Goal: Transaction & Acquisition: Download file/media

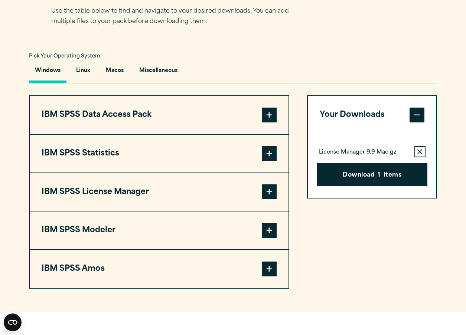
scroll to position [366, 0]
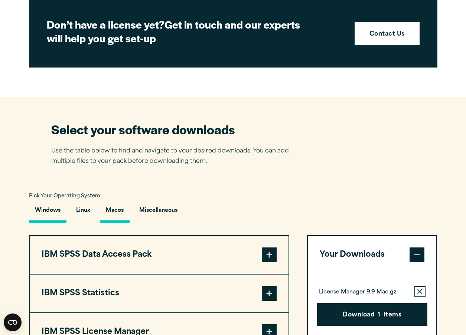
click at [116, 211] on button "Macos" at bounding box center [115, 212] width 30 height 21
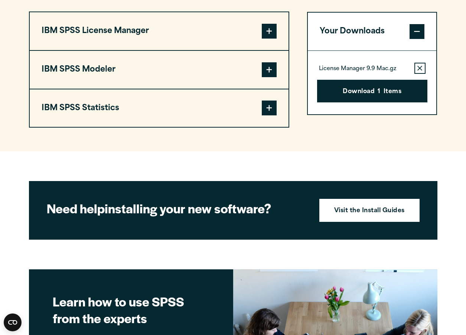
scroll to position [589, 0]
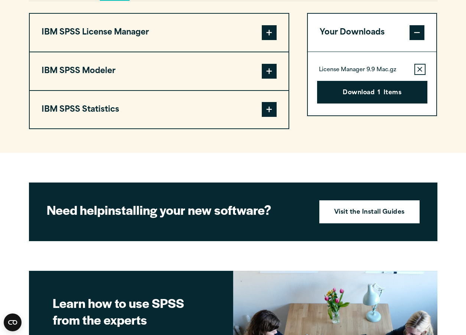
click at [270, 110] on span at bounding box center [269, 109] width 15 height 15
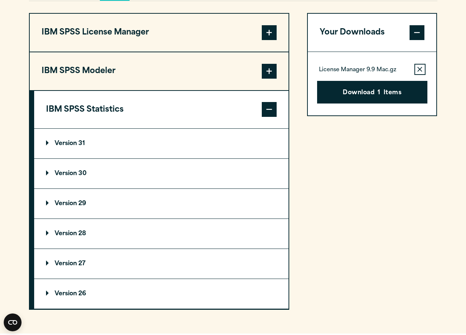
click at [48, 142] on p "Version 31" at bounding box center [65, 144] width 39 height 6
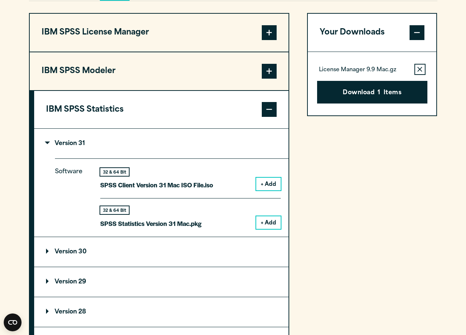
click at [269, 221] on button "+ Add" at bounding box center [268, 223] width 25 height 13
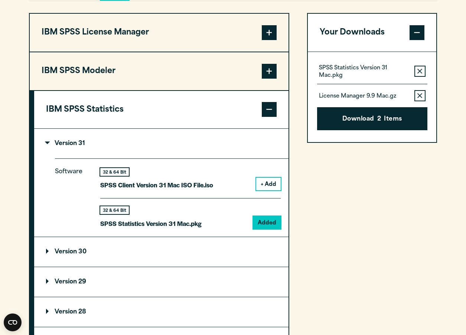
click at [422, 99] on button "Remove this item from your software download list" at bounding box center [420, 95] width 11 height 11
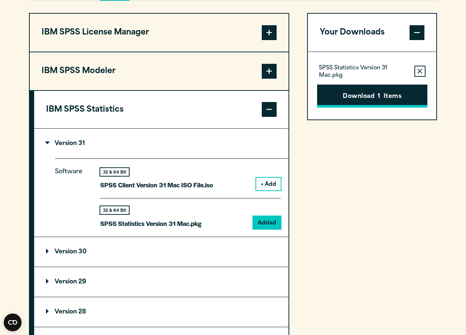
click at [385, 96] on button "Download 1 Items" at bounding box center [372, 96] width 110 height 23
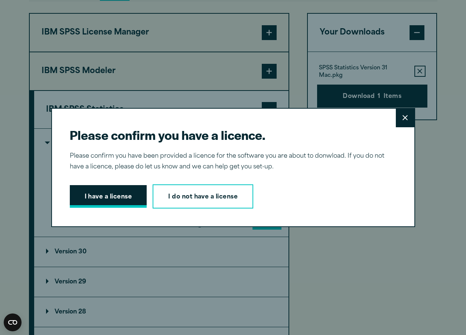
click at [127, 197] on button "I have a license" at bounding box center [108, 196] width 77 height 23
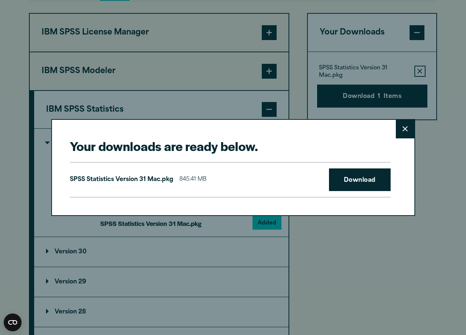
click at [407, 130] on icon at bounding box center [405, 129] width 5 height 6
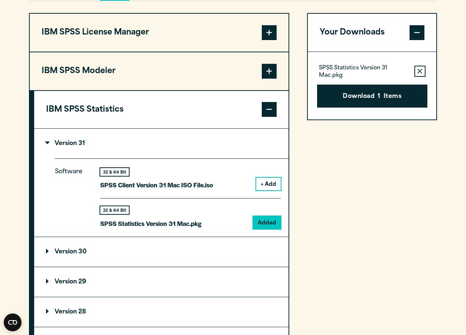
click at [360, 212] on div "Your Downloads SPSS Statistics Version 31 Mac.pkg Remove this item from your so…" at bounding box center [372, 201] width 130 height 376
click at [372, 98] on button "Download 1 Items" at bounding box center [372, 96] width 110 height 23
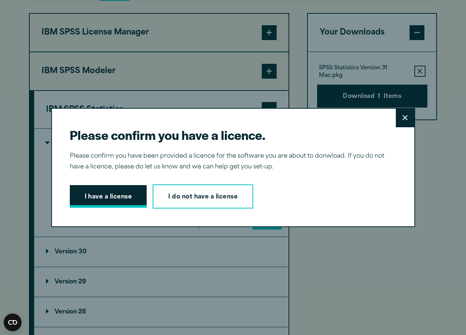
click at [100, 197] on button "I have a license" at bounding box center [108, 196] width 77 height 23
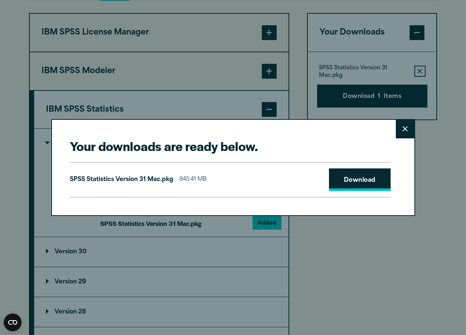
click at [367, 177] on link "Download" at bounding box center [360, 180] width 62 height 23
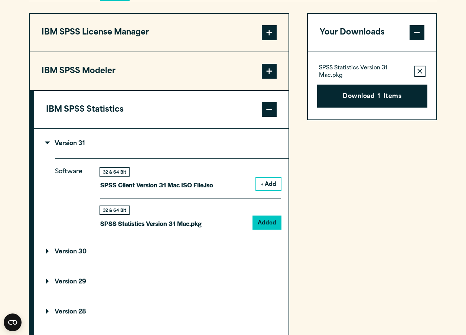
click at [338, 270] on div "Your downloads are ready below. Close SPSS Statistics Version 31 Mac.pkg 845.41…" at bounding box center [233, 167] width 466 height 335
click at [379, 242] on div "Your Downloads SPSS Statistics Version 31 Mac.pkg Remove this item from your so…" at bounding box center [372, 201] width 130 height 376
